Goal: Transaction & Acquisition: Book appointment/travel/reservation

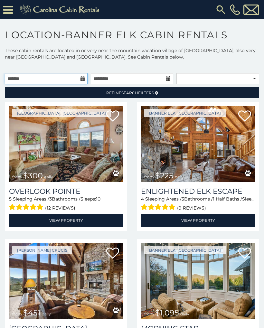
click at [38, 76] on input "text" at bounding box center [46, 78] width 83 height 11
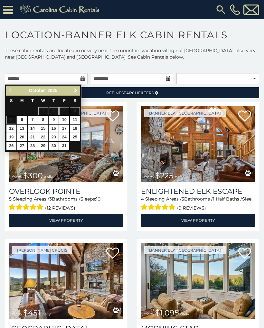
click at [77, 93] on span "Next" at bounding box center [75, 90] width 5 height 5
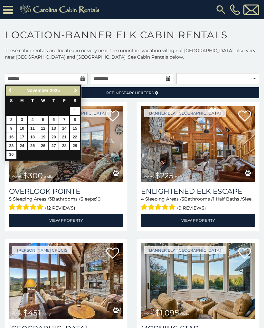
click at [75, 91] on span "Next" at bounding box center [75, 90] width 5 height 5
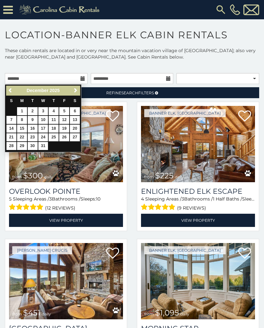
click at [33, 136] on link "23" at bounding box center [33, 137] width 10 height 8
type input "**********"
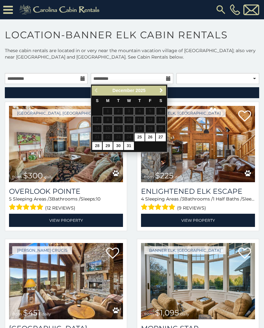
click at [95, 147] on link "28" at bounding box center [97, 146] width 10 height 8
type input "**********"
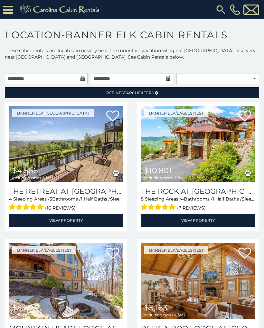
click at [195, 156] on img at bounding box center [198, 144] width 114 height 76
click at [163, 220] on link "View Property" at bounding box center [198, 220] width 114 height 13
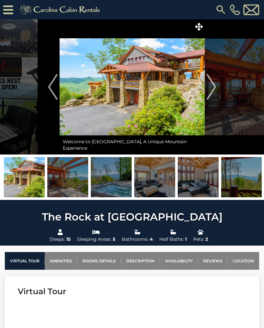
click at [65, 179] on img at bounding box center [67, 177] width 41 height 40
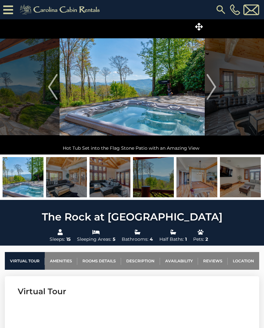
click at [50, 86] on img "Previous" at bounding box center [53, 87] width 10 height 26
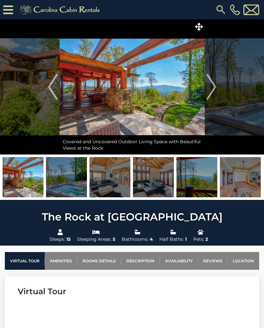
click at [212, 87] on img "Next" at bounding box center [211, 87] width 10 height 26
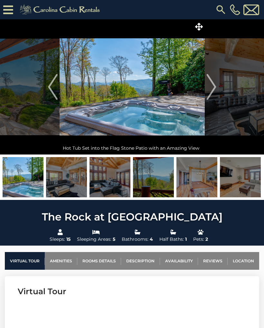
click at [213, 88] on img "Next" at bounding box center [211, 87] width 10 height 26
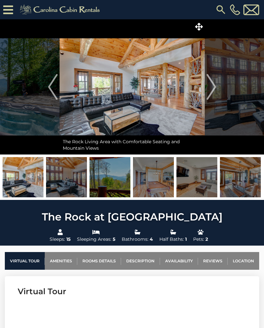
click at [213, 90] on img "Next" at bounding box center [211, 87] width 10 height 26
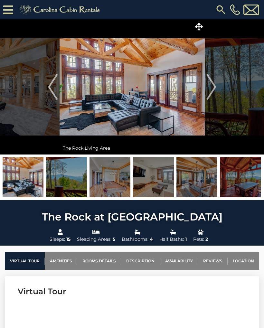
click at [213, 90] on img "Next" at bounding box center [211, 87] width 10 height 26
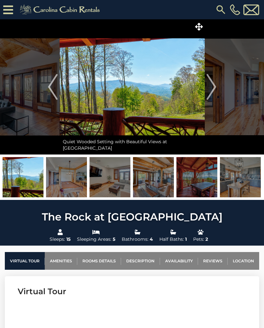
click at [211, 90] on img "Next" at bounding box center [211, 87] width 10 height 26
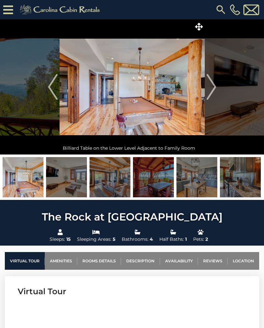
click at [213, 91] on img "Next" at bounding box center [211, 87] width 10 height 26
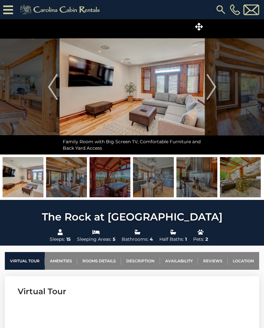
click at [212, 90] on img "Next" at bounding box center [211, 87] width 10 height 26
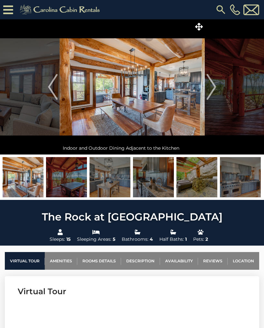
click at [212, 89] on img "Next" at bounding box center [211, 87] width 10 height 26
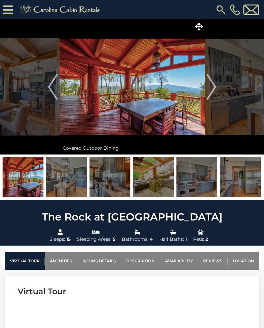
click at [211, 92] on img "Next" at bounding box center [211, 87] width 10 height 26
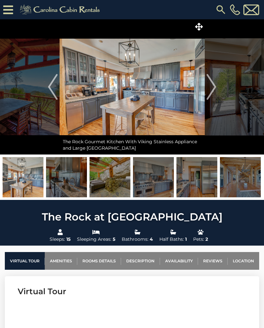
click at [215, 90] on img "Next" at bounding box center [211, 87] width 10 height 26
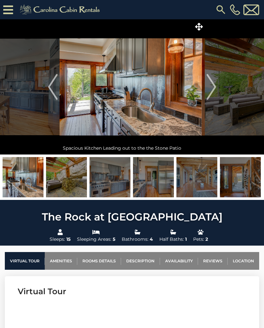
click at [210, 92] on img "Next" at bounding box center [211, 87] width 10 height 26
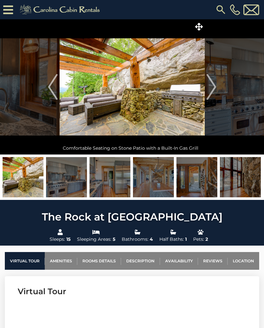
click at [213, 90] on img "Next" at bounding box center [211, 87] width 10 height 26
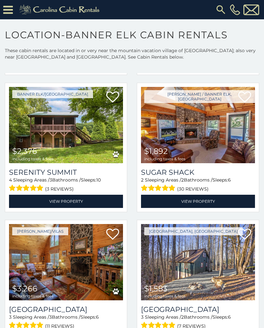
scroll to position [1240, 0]
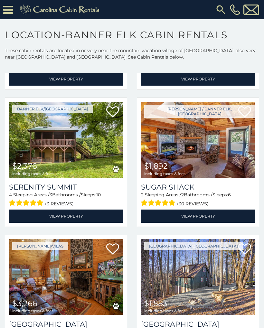
click at [159, 221] on link "View Property" at bounding box center [198, 216] width 114 height 13
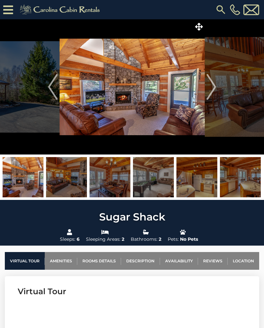
click at [214, 90] on img "Next" at bounding box center [211, 87] width 10 height 26
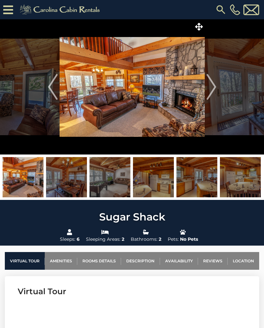
click at [216, 83] on img "Next" at bounding box center [211, 87] width 10 height 26
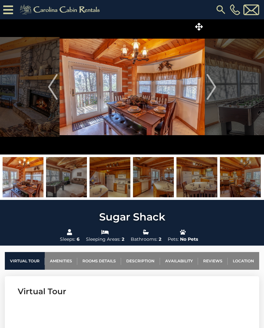
click at [212, 88] on img "Next" at bounding box center [211, 87] width 10 height 26
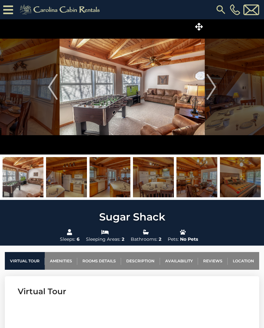
click at [211, 89] on img "Next" at bounding box center [211, 87] width 10 height 26
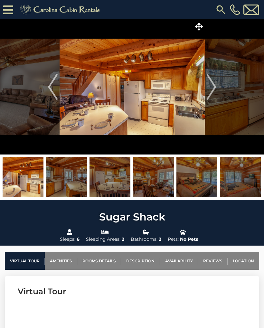
click at [211, 87] on img "Next" at bounding box center [211, 87] width 10 height 26
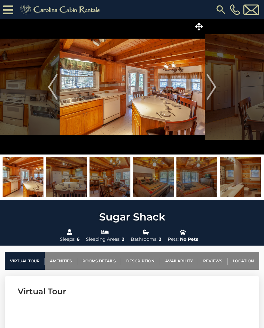
click at [208, 86] on img "Next" at bounding box center [211, 87] width 10 height 26
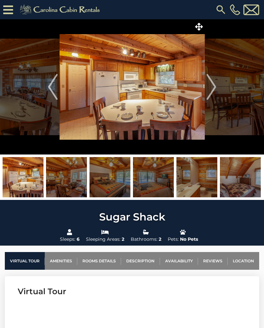
click at [213, 84] on img "Next" at bounding box center [211, 87] width 10 height 26
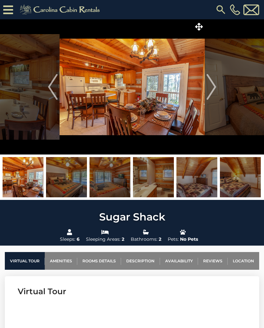
click at [211, 84] on img "Next" at bounding box center [211, 87] width 10 height 26
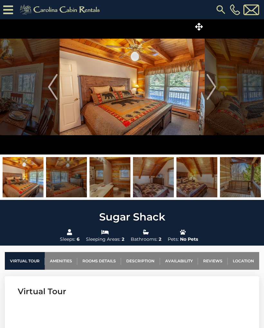
click at [216, 85] on img "Next" at bounding box center [211, 87] width 10 height 26
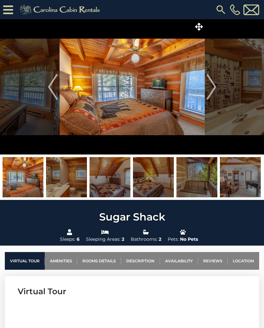
click at [210, 90] on img "Next" at bounding box center [211, 87] width 10 height 26
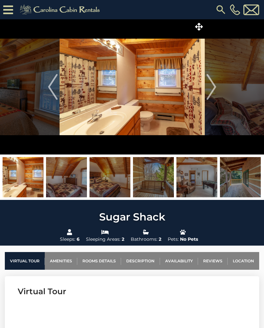
click at [214, 88] on img "Next" at bounding box center [211, 87] width 10 height 26
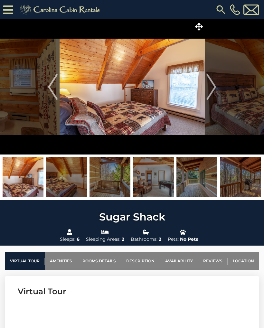
click at [214, 87] on img "Next" at bounding box center [211, 87] width 10 height 26
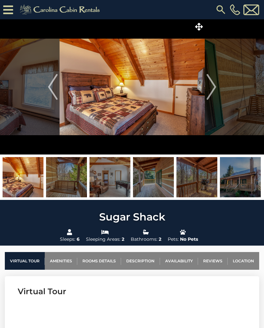
click at [216, 87] on img "Next" at bounding box center [211, 87] width 10 height 26
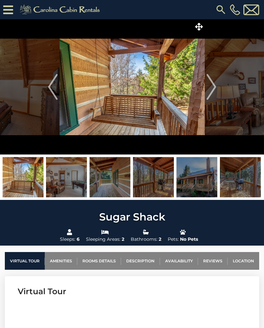
click at [217, 86] on button "Next" at bounding box center [211, 86] width 13 height 135
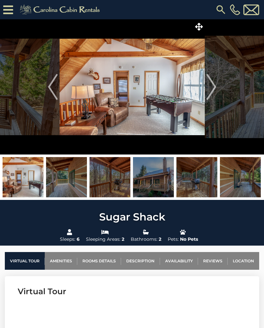
click at [214, 86] on img "Next" at bounding box center [211, 87] width 10 height 26
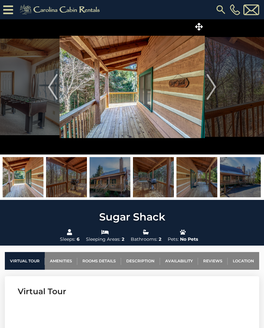
click at [213, 88] on img "Next" at bounding box center [211, 87] width 10 height 26
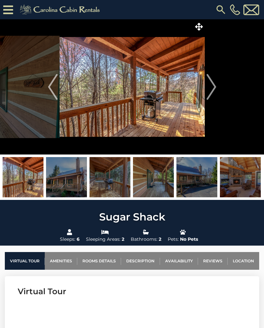
click at [214, 87] on img "Next" at bounding box center [211, 87] width 10 height 26
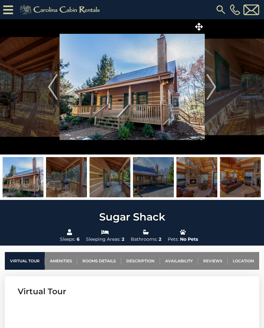
click at [210, 92] on img "Next" at bounding box center [211, 87] width 10 height 26
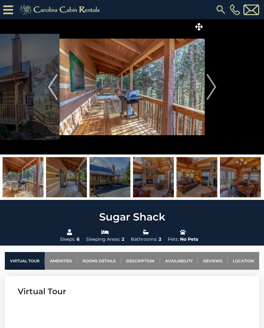
click at [217, 89] on button "Next" at bounding box center [211, 86] width 13 height 135
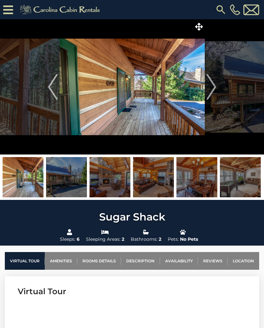
click at [214, 87] on img "Next" at bounding box center [211, 87] width 10 height 26
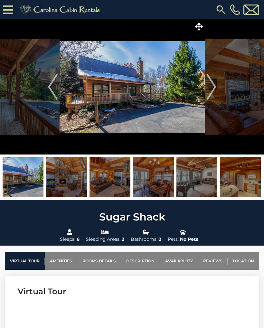
click at [214, 85] on img "Next" at bounding box center [211, 87] width 10 height 26
